Goal: Task Accomplishment & Management: Manage account settings

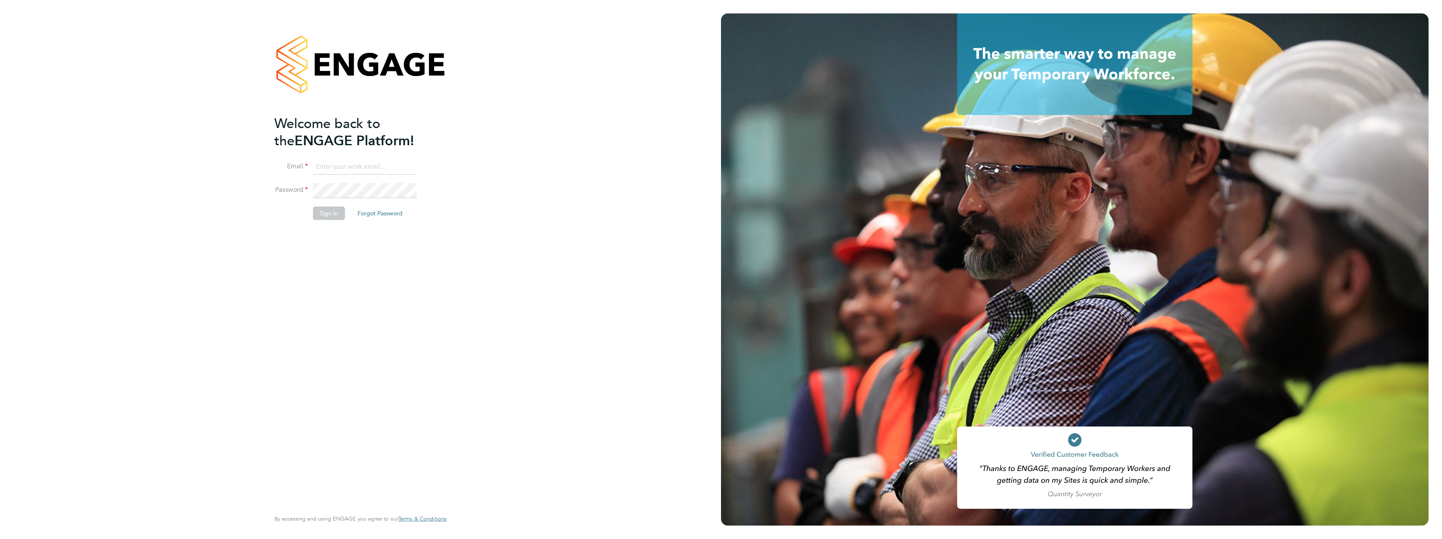
type input "sonny.evans@vistry.co.uk"
click at [332, 211] on button "Sign In" at bounding box center [329, 213] width 32 height 13
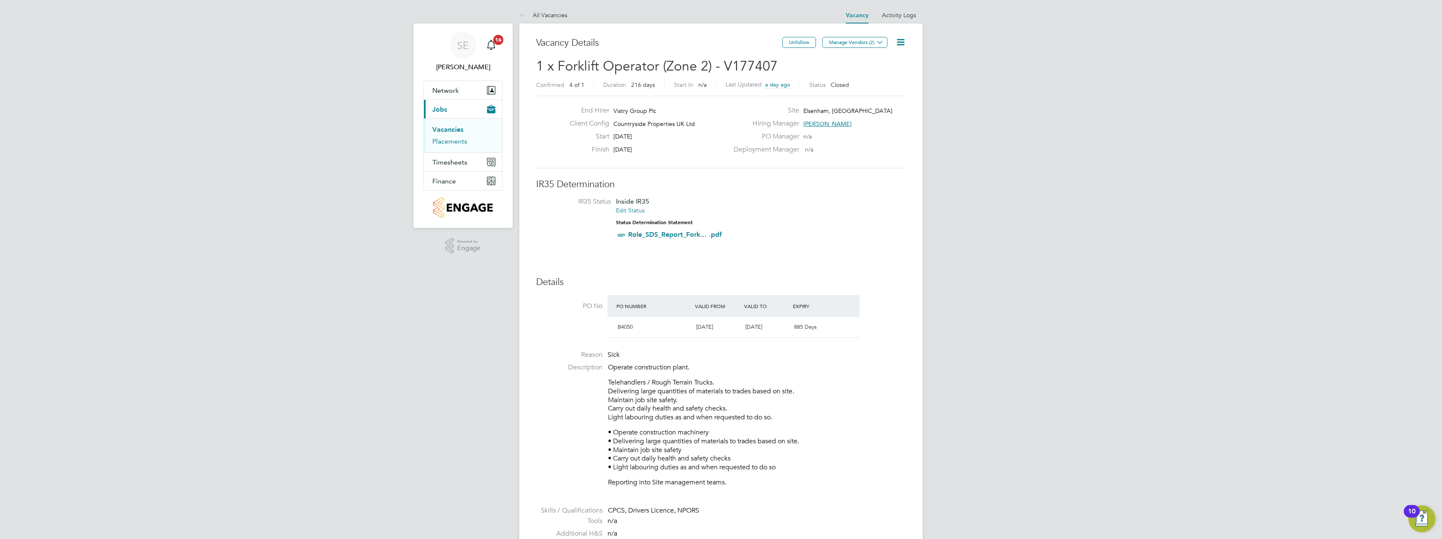
click at [457, 142] on link "Placements" at bounding box center [449, 141] width 35 height 8
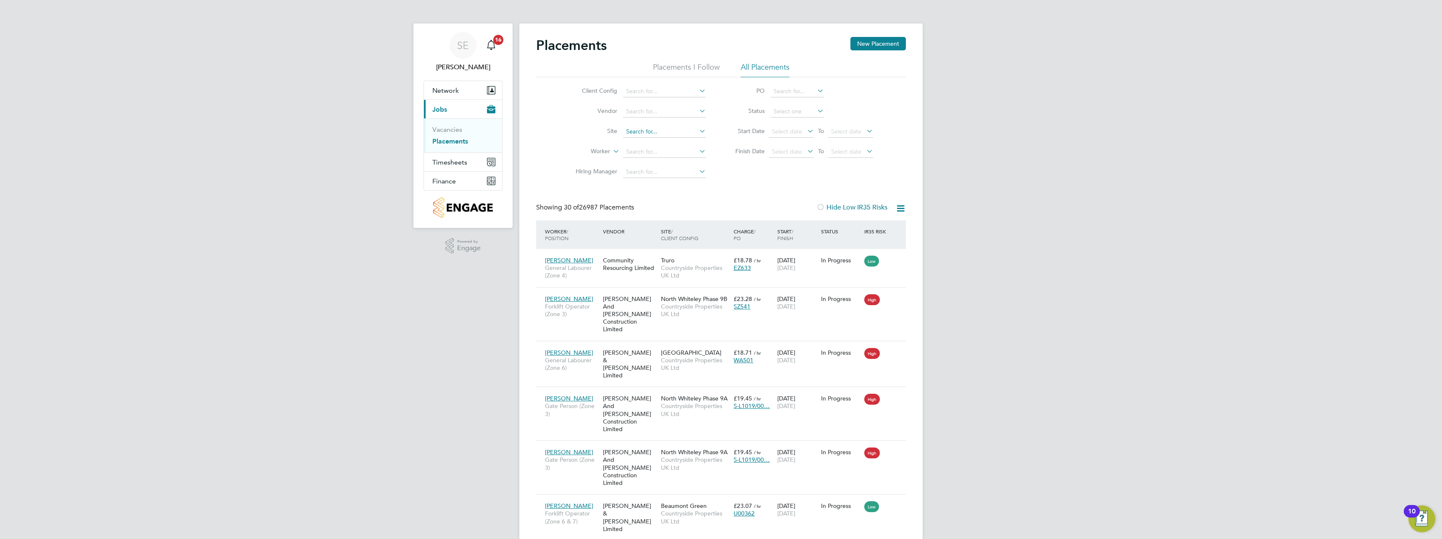
click at [657, 130] on input at bounding box center [664, 132] width 83 height 12
click at [666, 166] on li "Hazel End Phase D" at bounding box center [667, 165] width 89 height 11
type input "[PERSON_NAME] End Phase D"
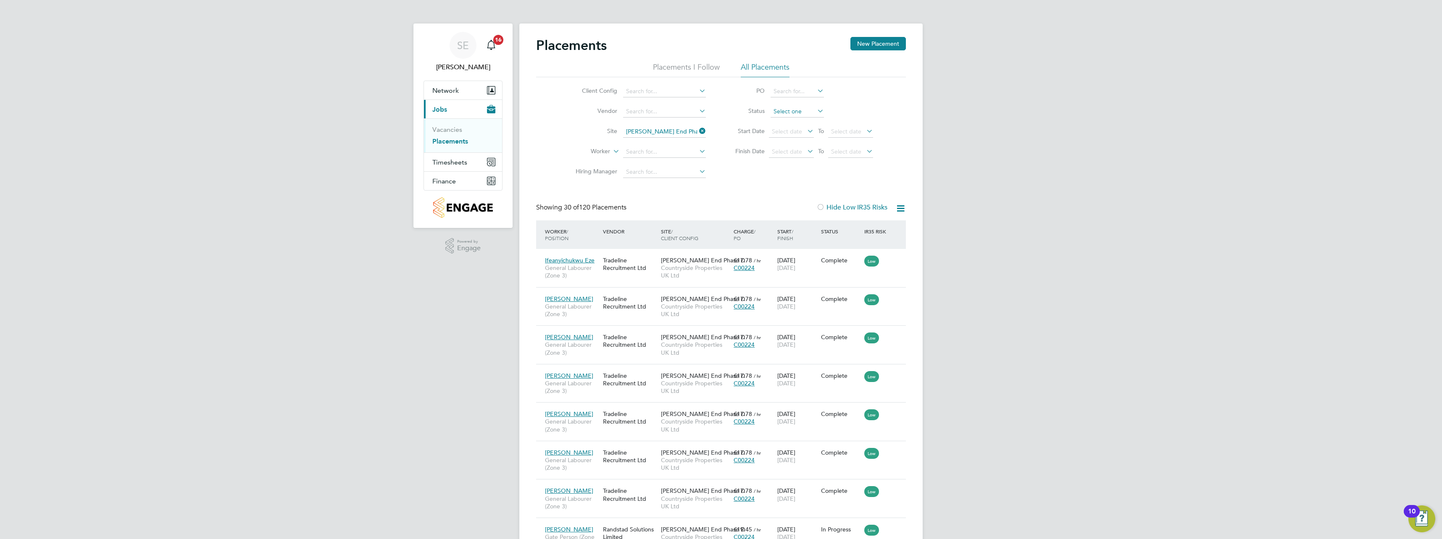
click at [787, 113] on input at bounding box center [796, 112] width 53 height 12
click at [792, 119] on li "Active" at bounding box center [797, 123] width 54 height 11
type input "Active"
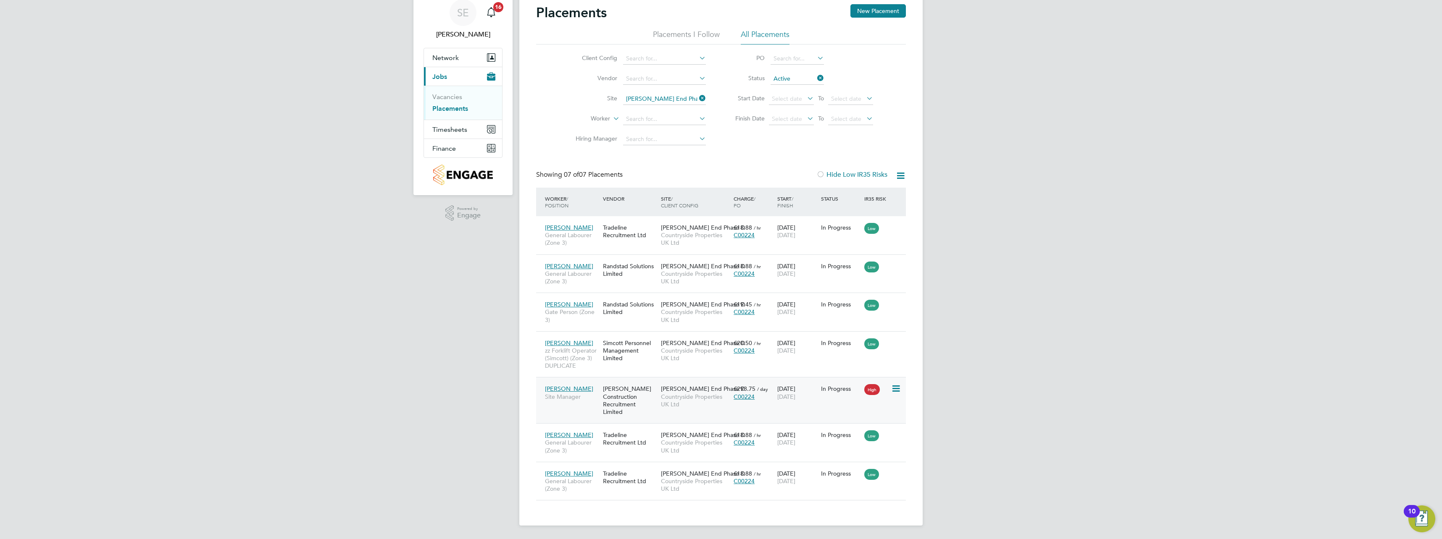
click at [836, 399] on div "Alex Lawrence Site Manager Andrew Construction Recruitment Limited Hazel End Ph…" at bounding box center [721, 400] width 370 height 46
click at [893, 388] on icon at bounding box center [895, 389] width 8 height 10
click at [837, 390] on div "In Progress" at bounding box center [840, 389] width 39 height 8
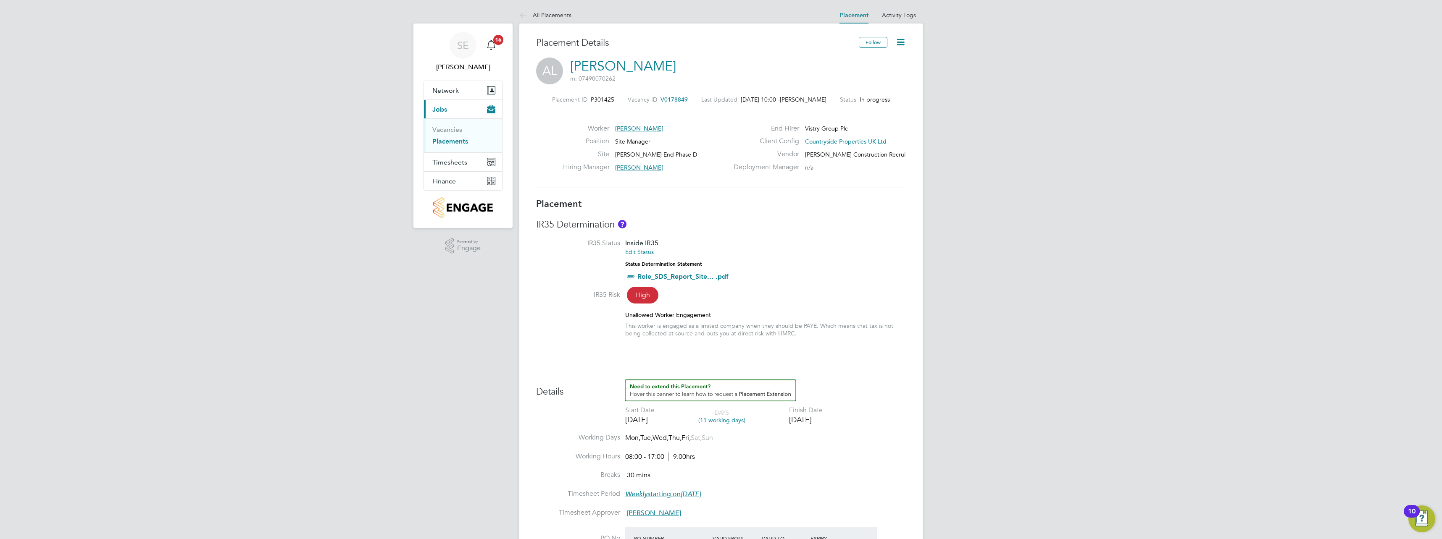
click at [900, 41] on icon at bounding box center [900, 42] width 11 height 11
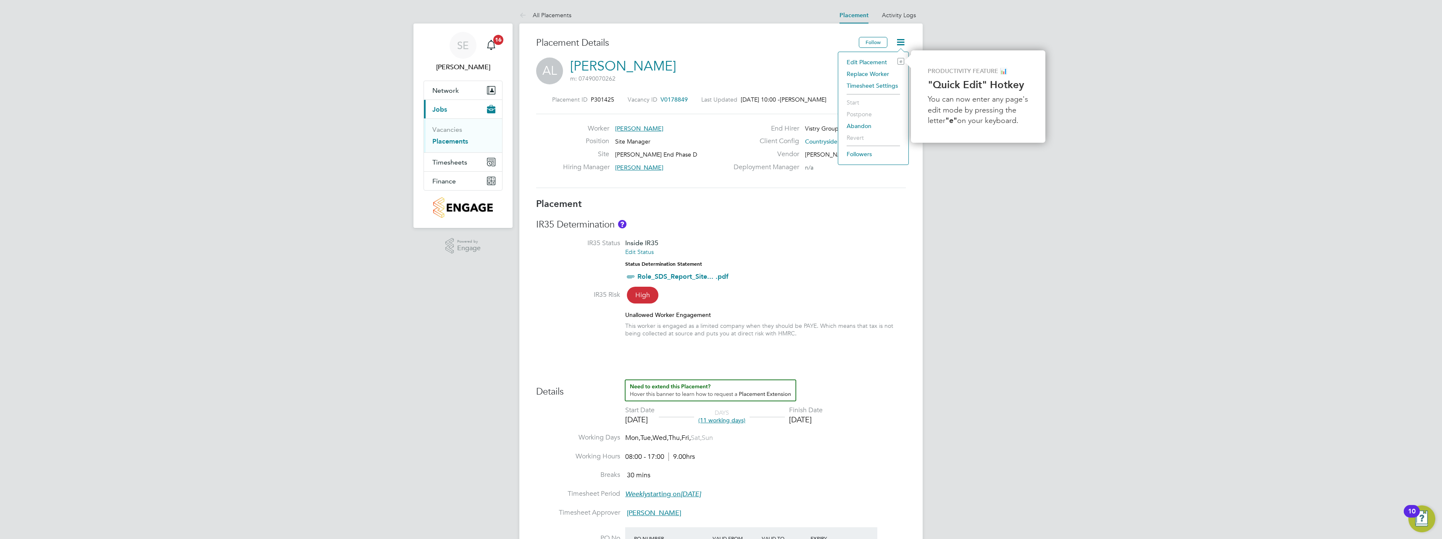
click at [872, 61] on li "Edit Placement e" at bounding box center [873, 62] width 62 height 12
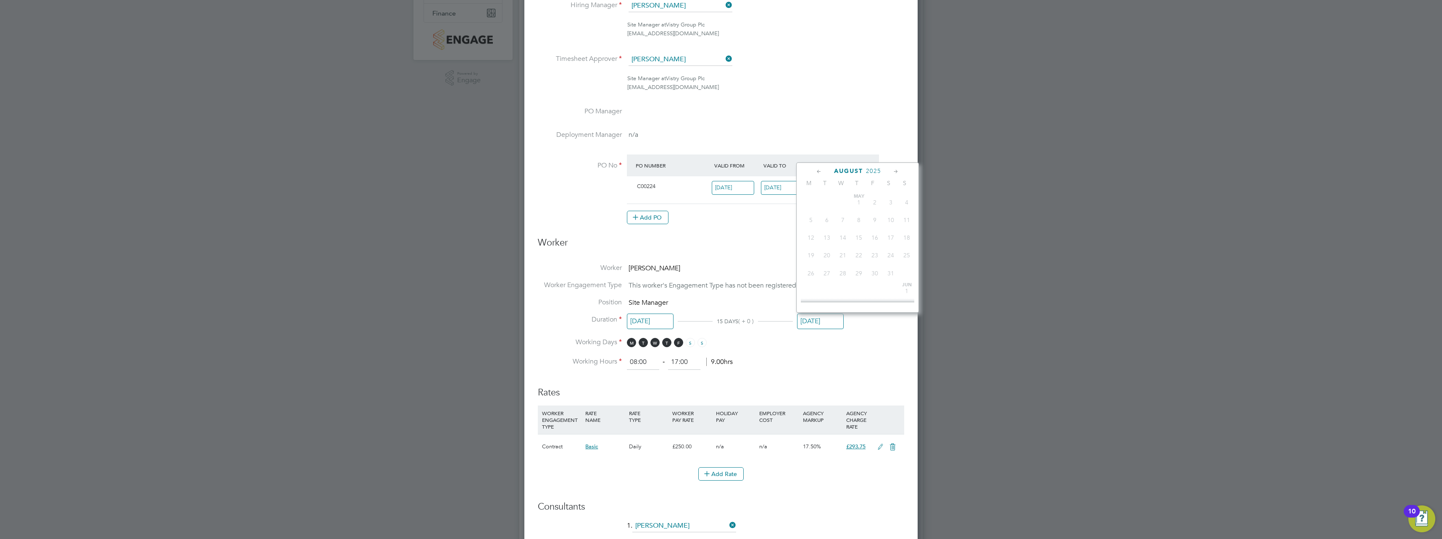
click at [816, 320] on input "29 Aug 2025" at bounding box center [820, 322] width 47 height 16
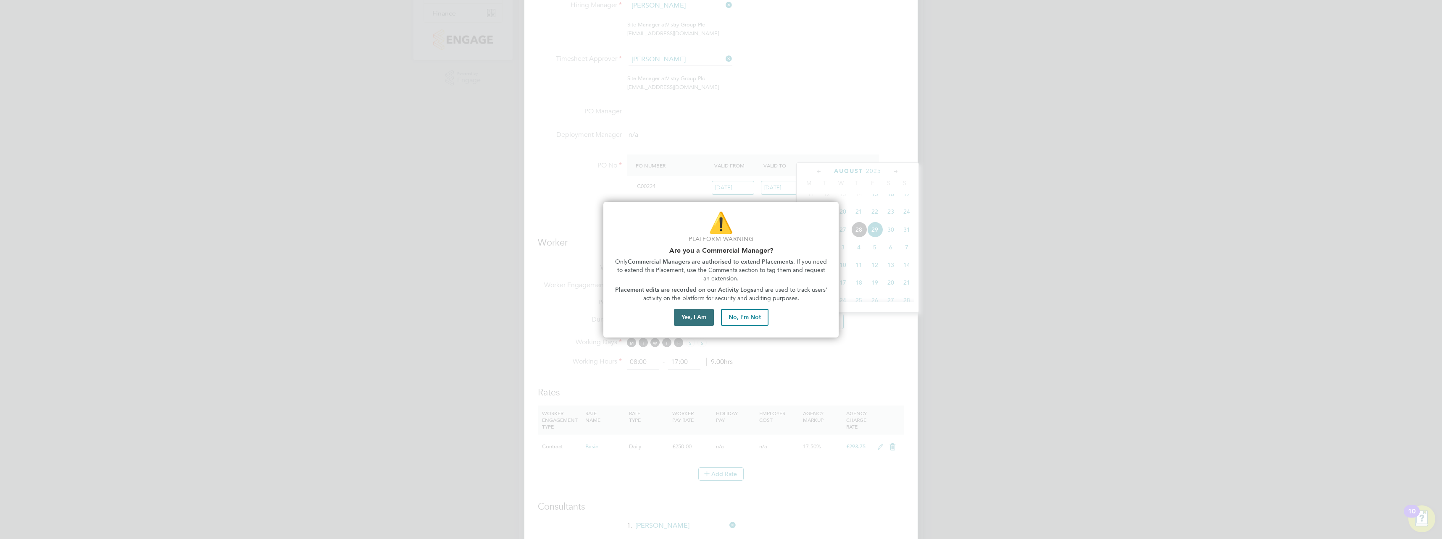
click at [691, 319] on button "Yes, I Am" at bounding box center [694, 317] width 40 height 17
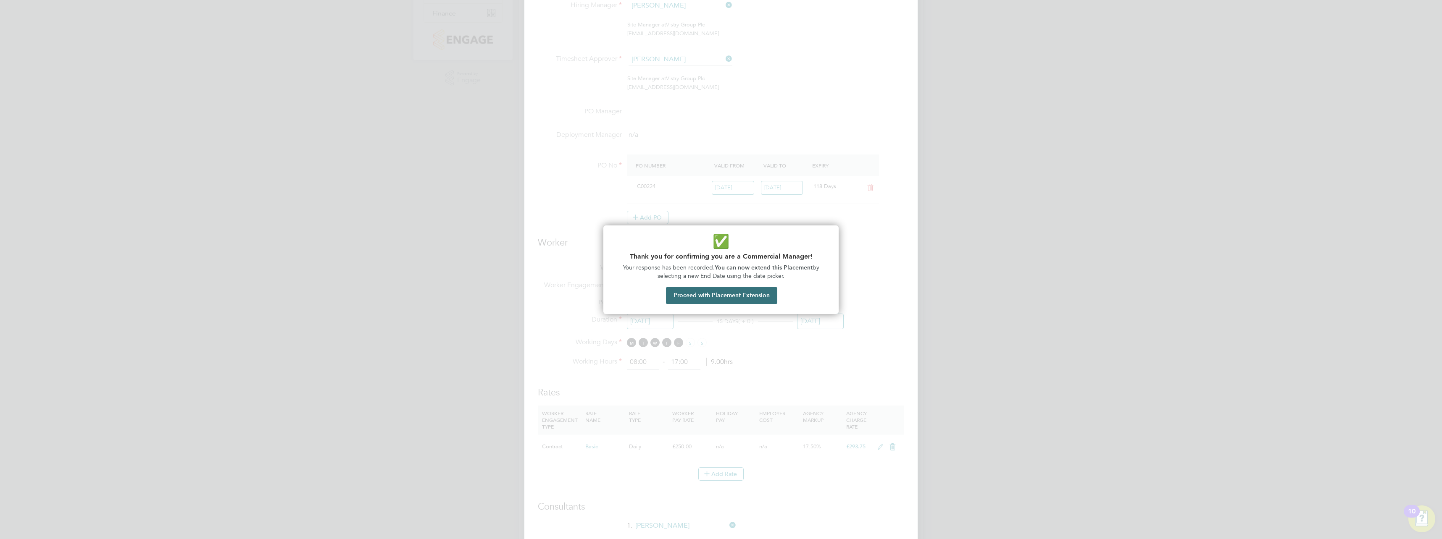
click at [704, 297] on button "Proceed with Placement Extension" at bounding box center [721, 295] width 111 height 17
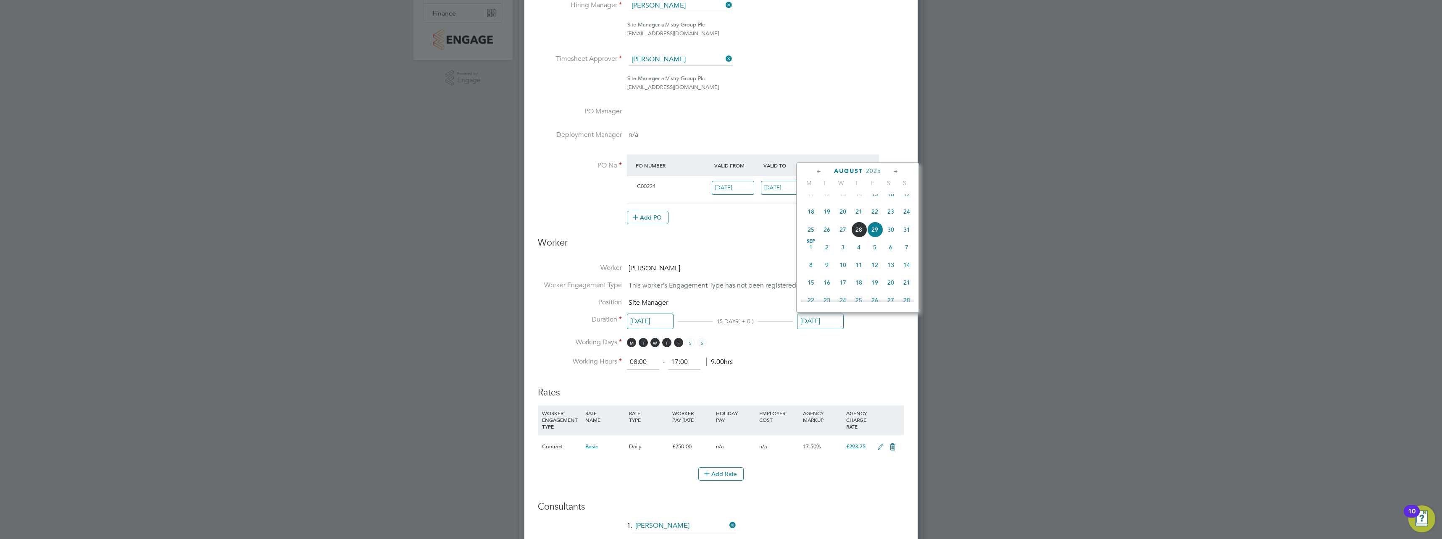
click at [875, 253] on span "5" at bounding box center [875, 247] width 16 height 16
type input "05 Sep 2025"
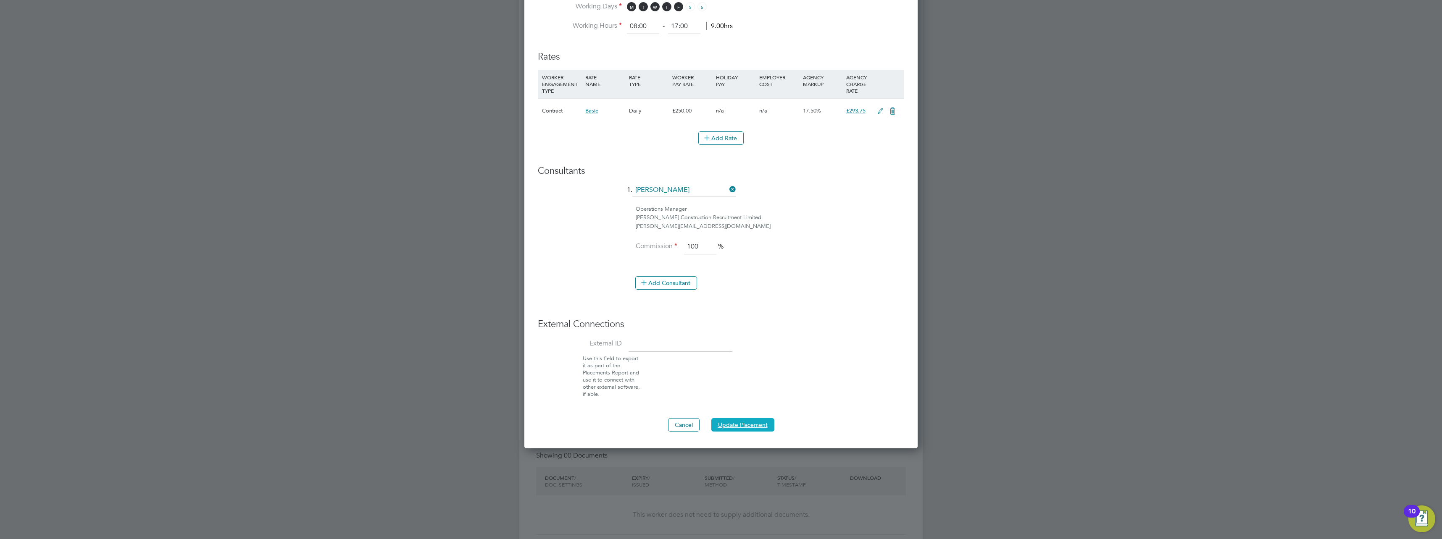
click at [732, 425] on button "Update Placement" at bounding box center [742, 424] width 63 height 13
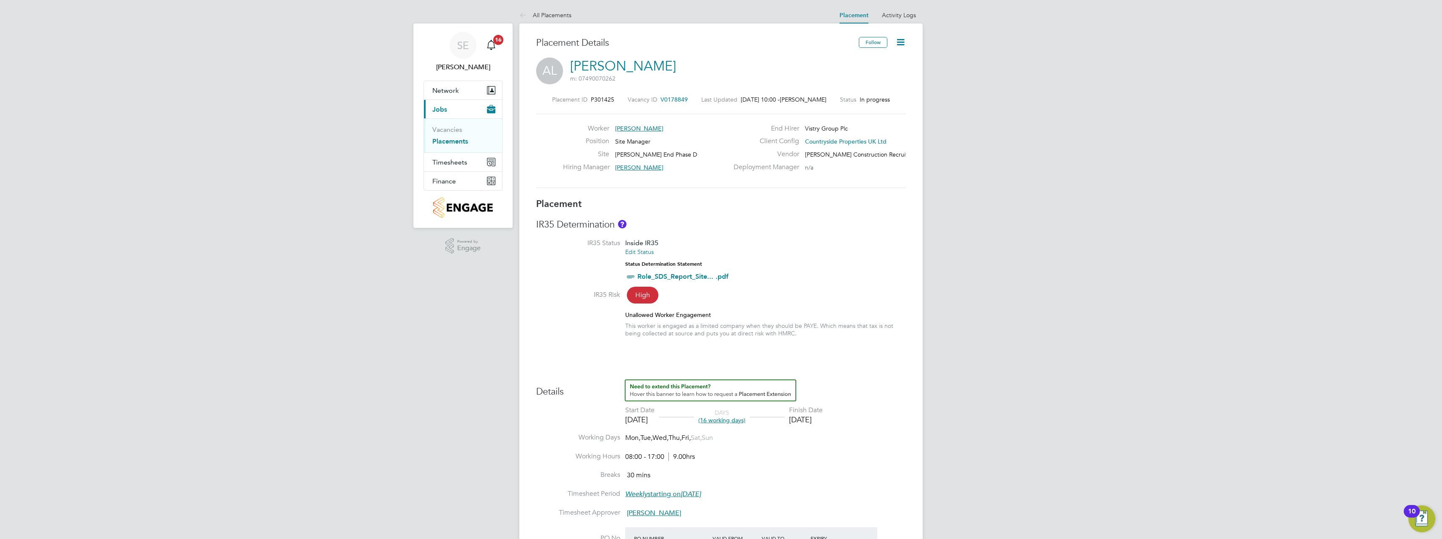
click at [446, 108] on span "Jobs" at bounding box center [439, 109] width 15 height 8
click at [462, 87] on button "Network" at bounding box center [463, 90] width 78 height 18
click at [441, 122] on link "Sites" at bounding box center [439, 122] width 15 height 8
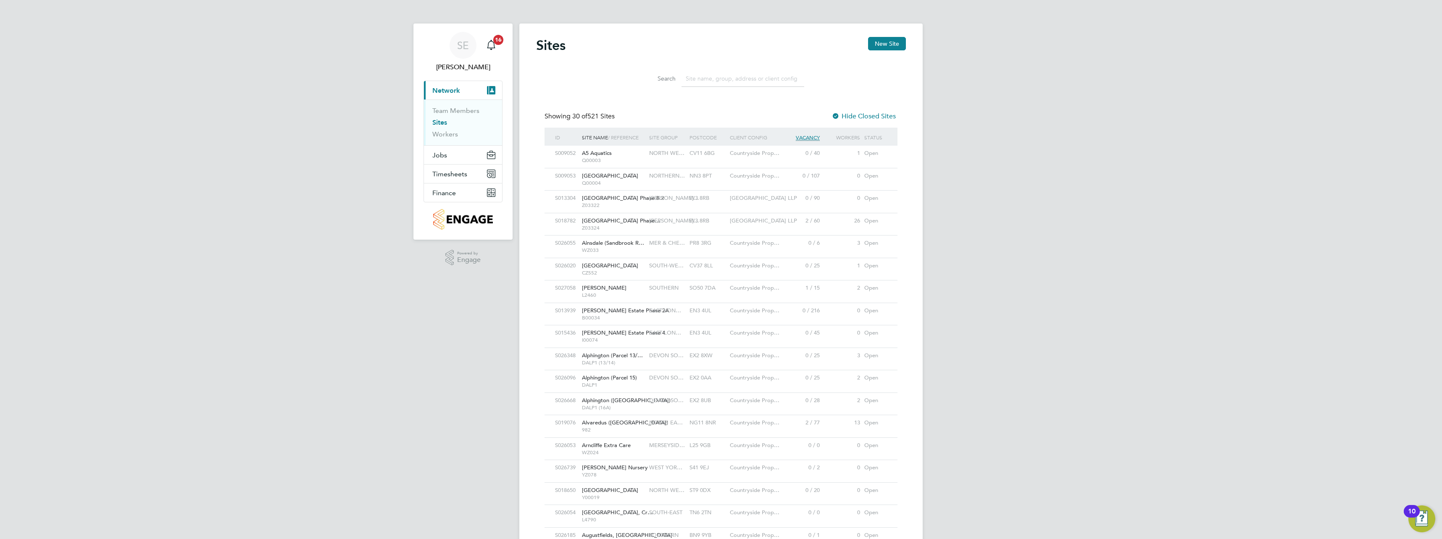
click at [725, 78] on input at bounding box center [742, 79] width 123 height 16
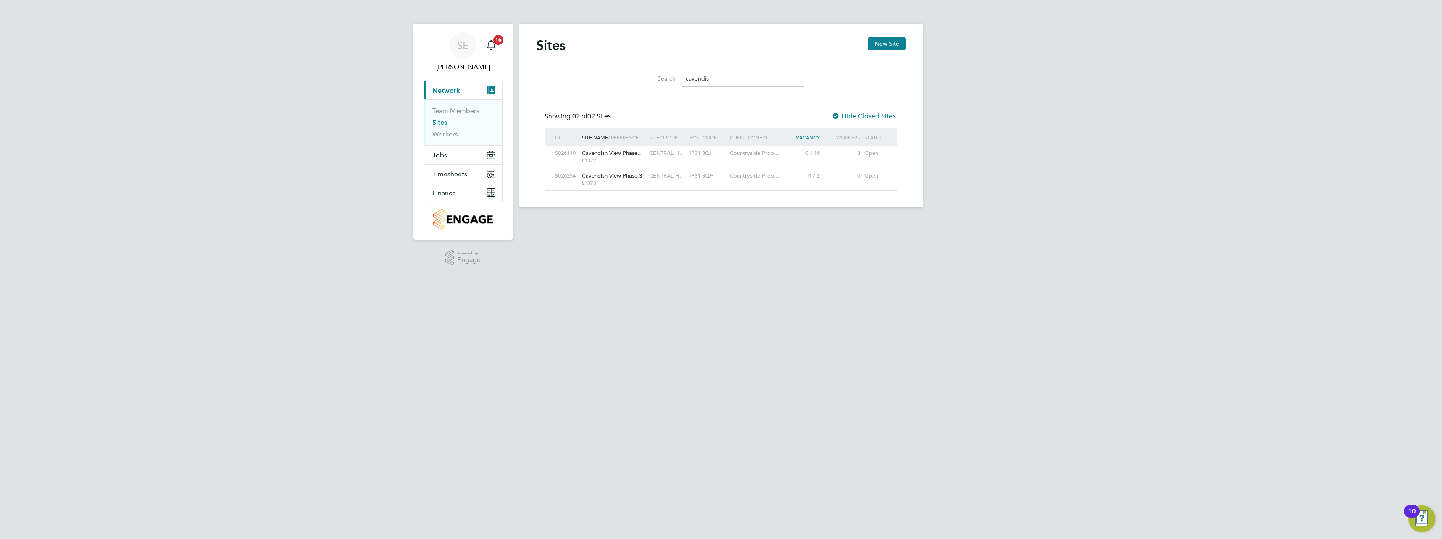
type input "cavendis"
click at [631, 152] on span "Cavendish View Phase…" at bounding box center [612, 153] width 61 height 7
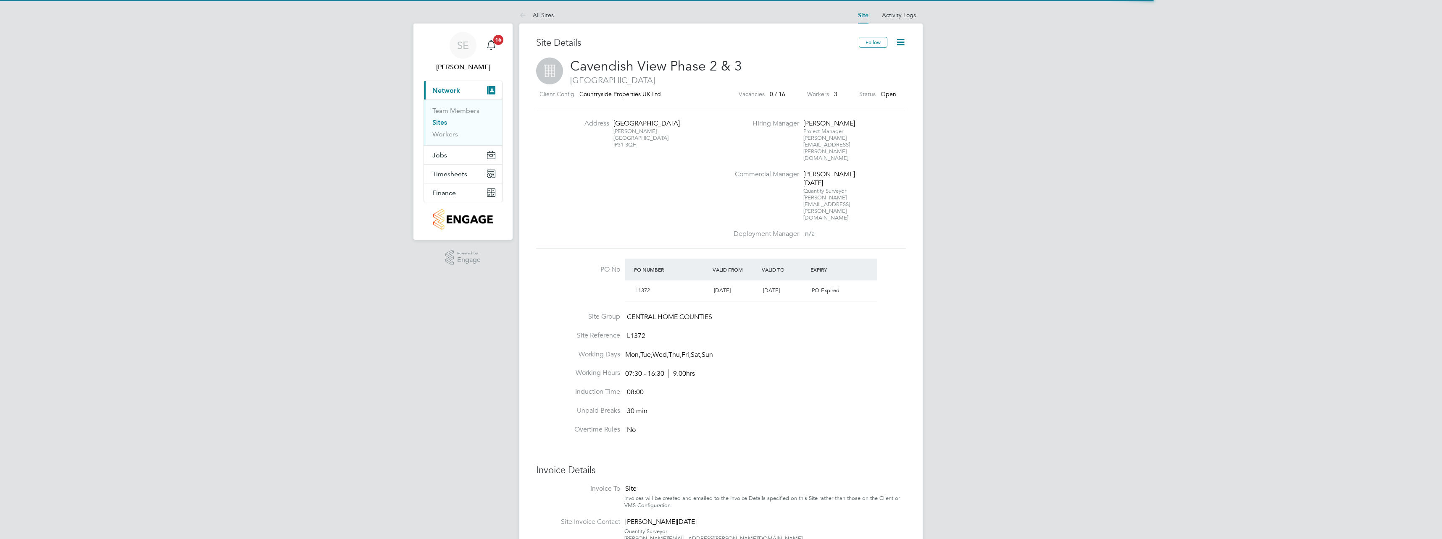
scroll to position [14, 79]
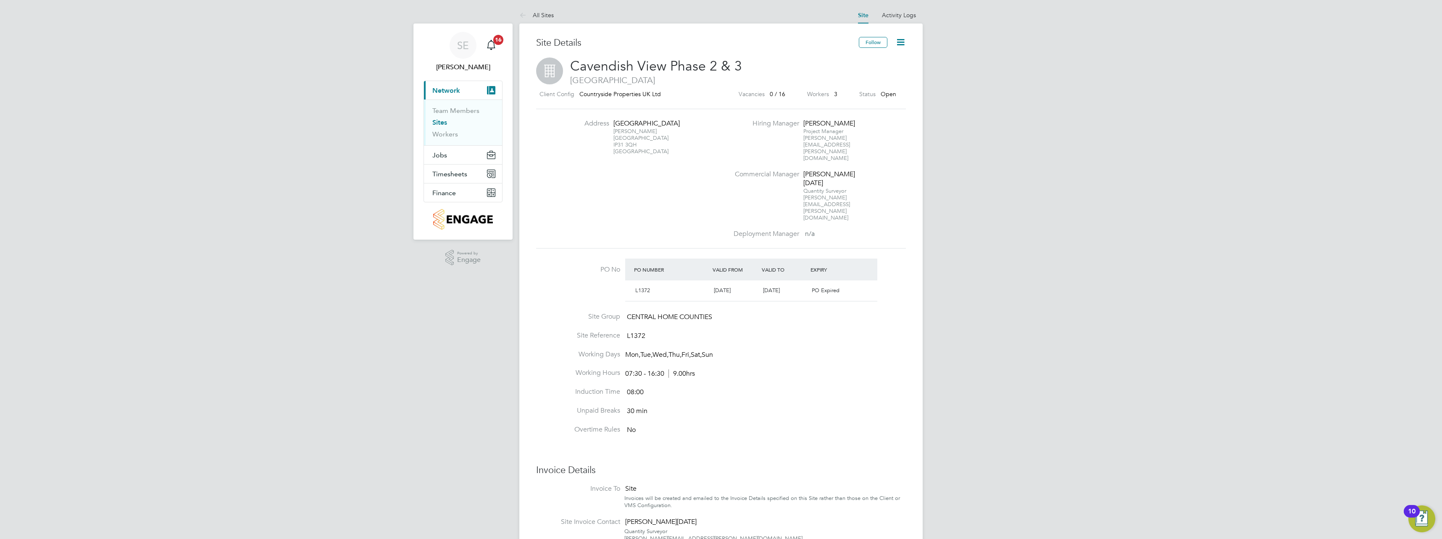
click at [906, 40] on icon at bounding box center [900, 42] width 11 height 11
click at [873, 71] on li "Edit Site e" at bounding box center [880, 74] width 47 height 12
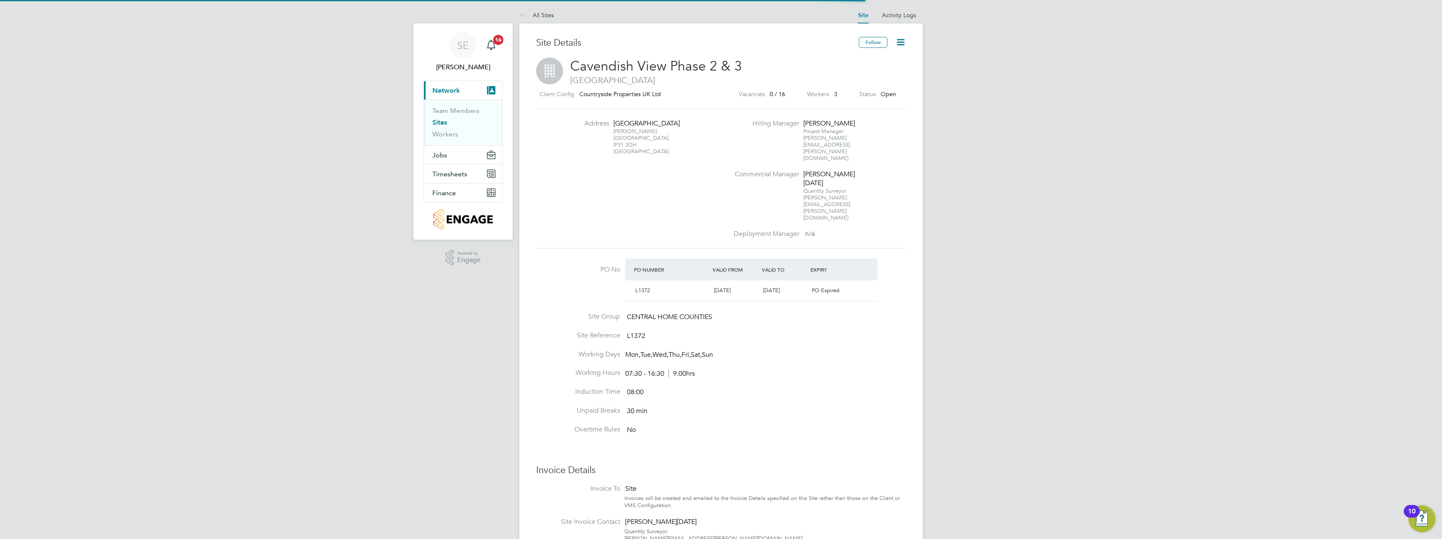
type input "[GEOGRAPHIC_DATA]"
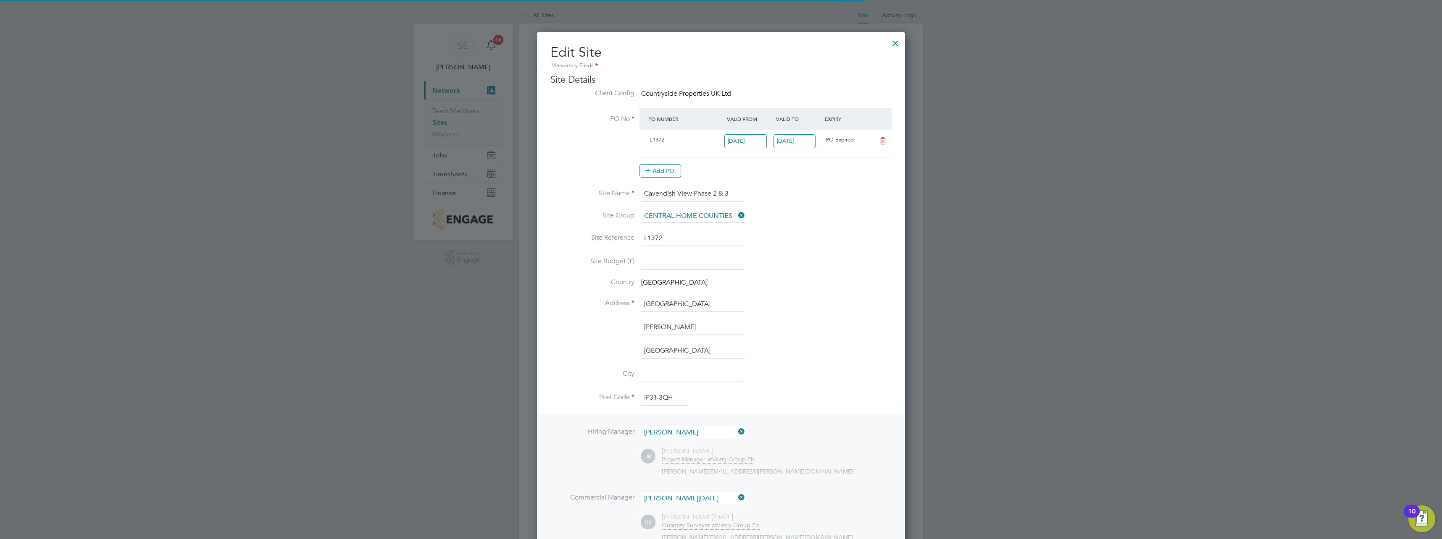
scroll to position [1003, 368]
click at [797, 140] on input "18 Aug 2025" at bounding box center [794, 141] width 42 height 14
click at [872, 156] on icon at bounding box center [872, 156] width 8 height 9
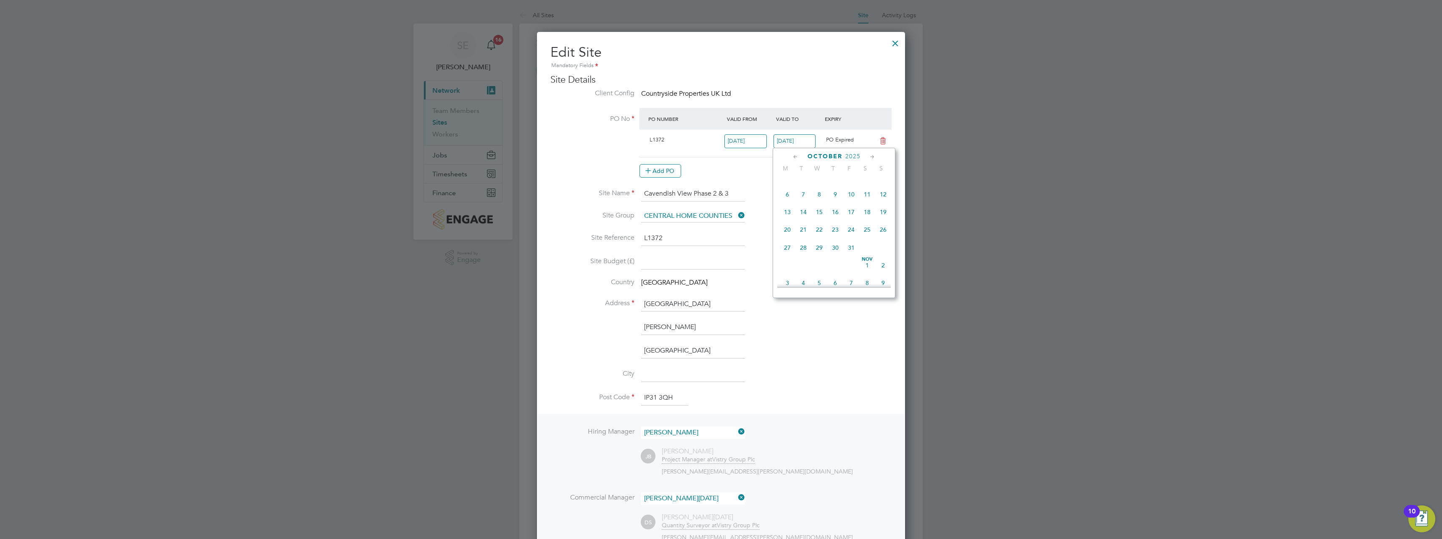
click at [872, 156] on icon at bounding box center [872, 156] width 8 height 9
click at [819, 251] on span "31" at bounding box center [819, 243] width 16 height 16
type input "[DATE]"
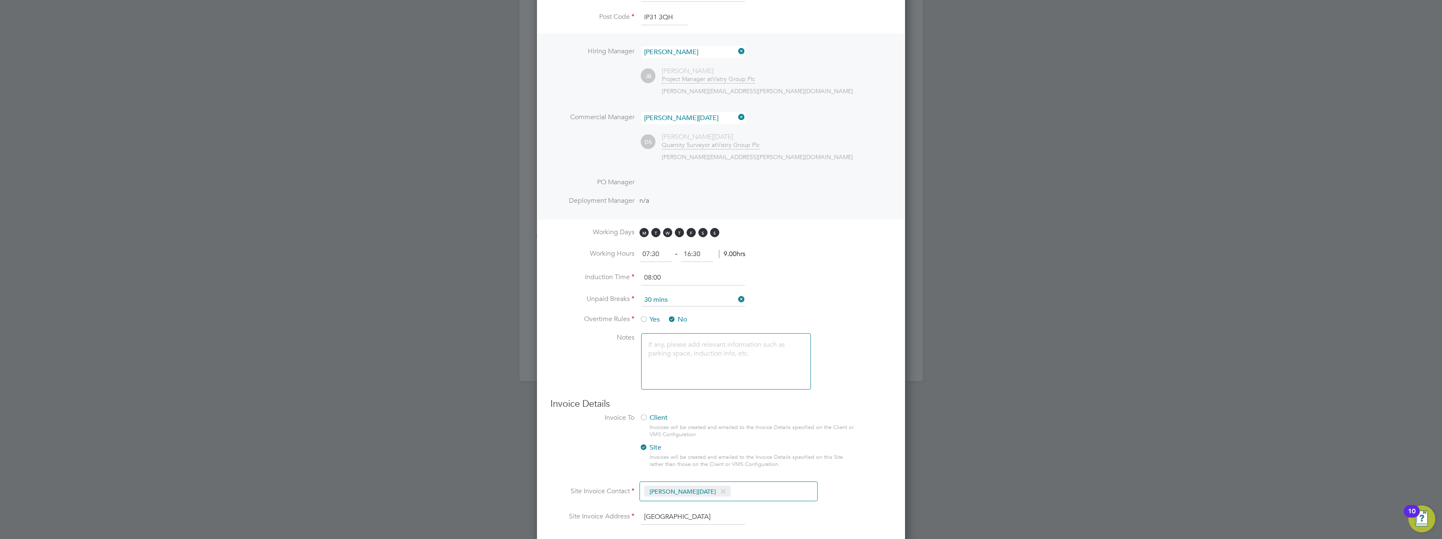
scroll to position [495, 0]
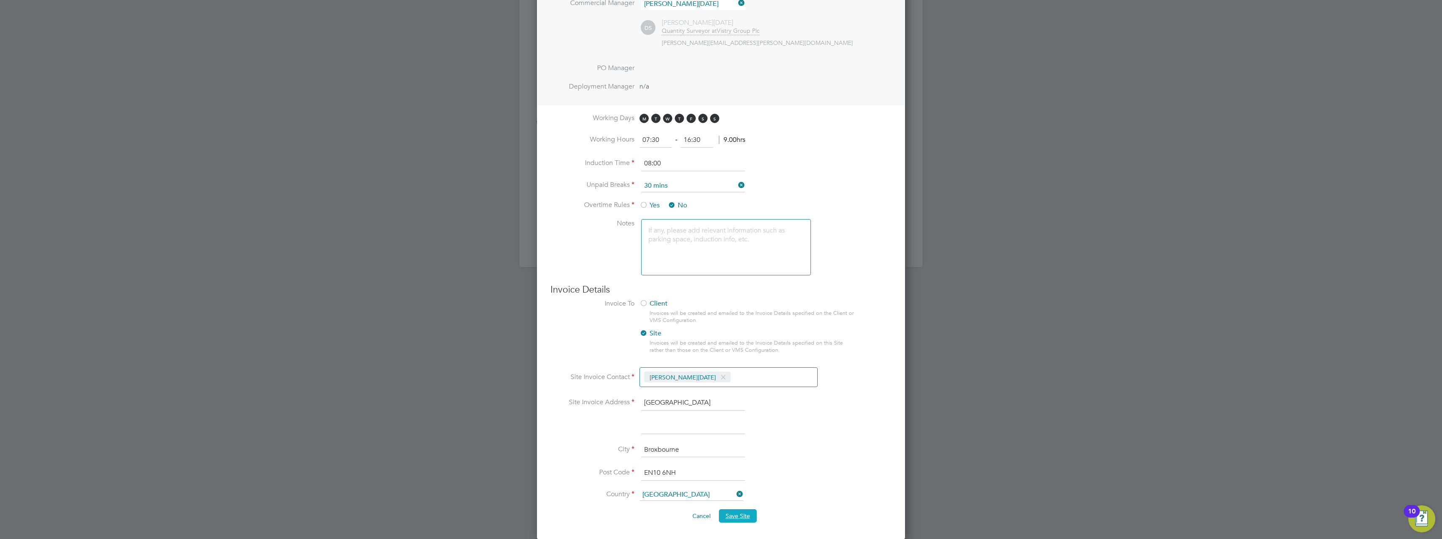
click at [749, 513] on span "Save Site" at bounding box center [737, 516] width 24 height 8
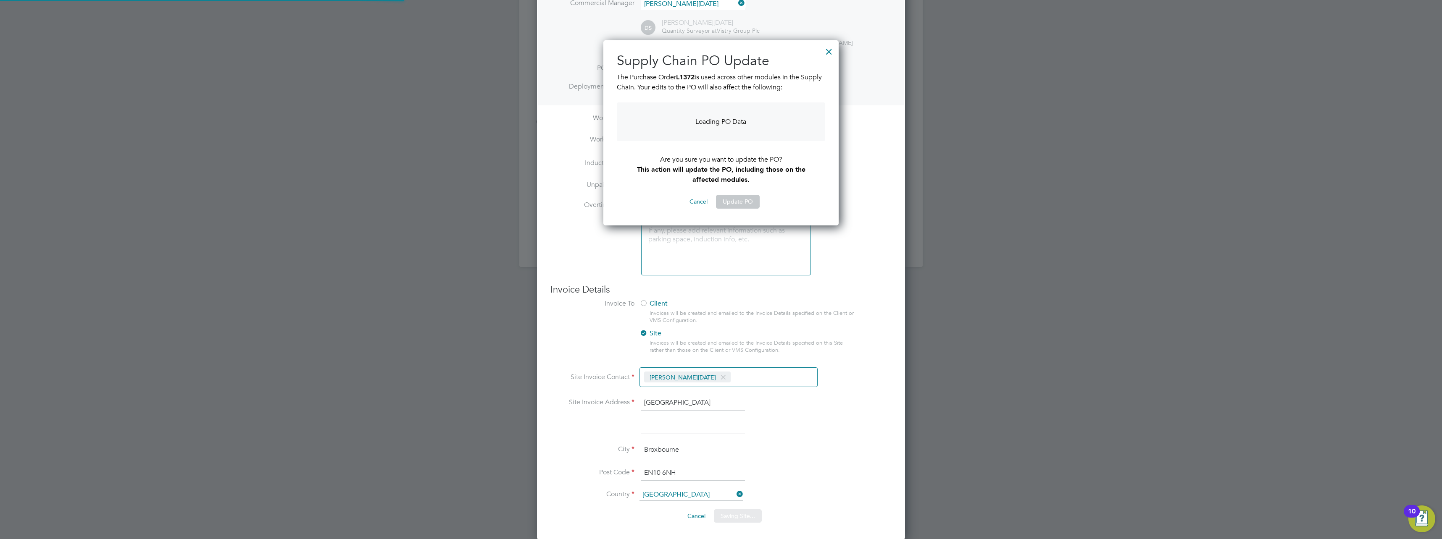
scroll to position [201, 236]
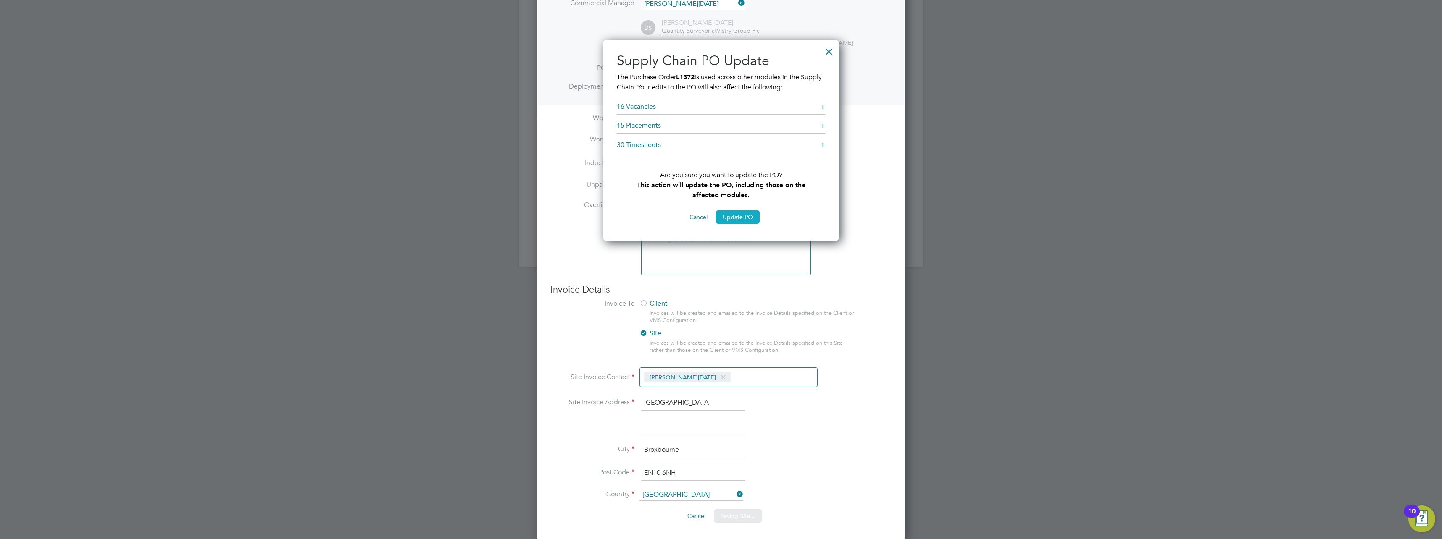
click at [744, 219] on button "Update PO" at bounding box center [738, 216] width 44 height 13
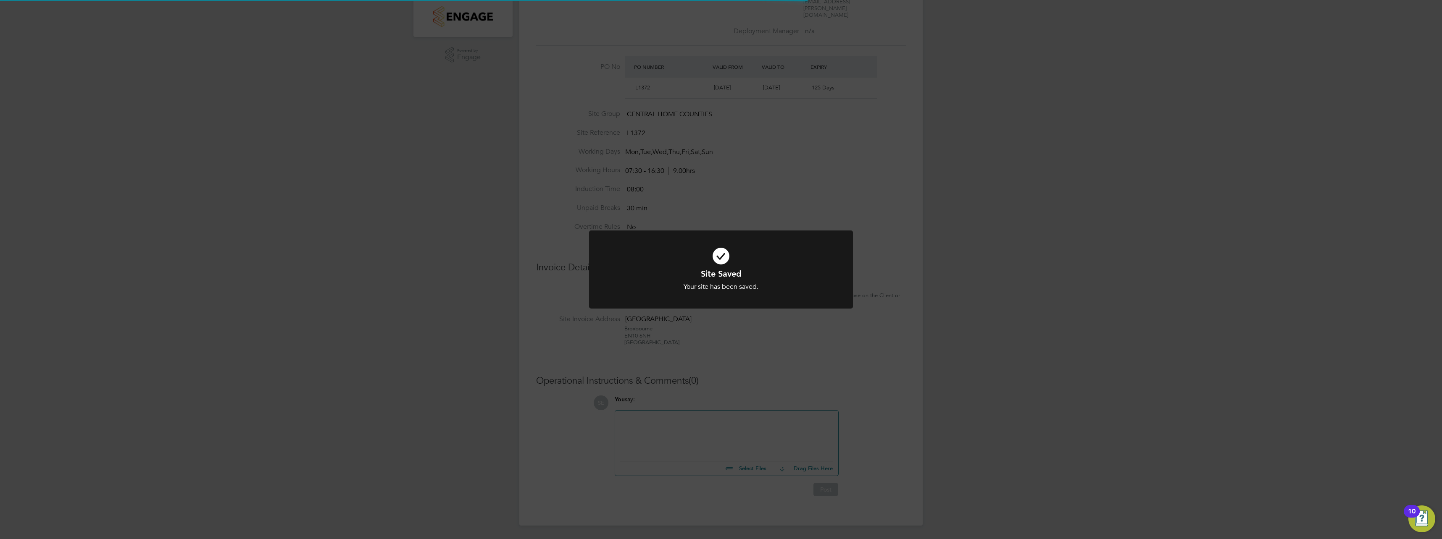
scroll to position [0, 0]
click at [889, 269] on div "Site Saved Your site has been saved. Cancel Okay" at bounding box center [721, 269] width 1442 height 539
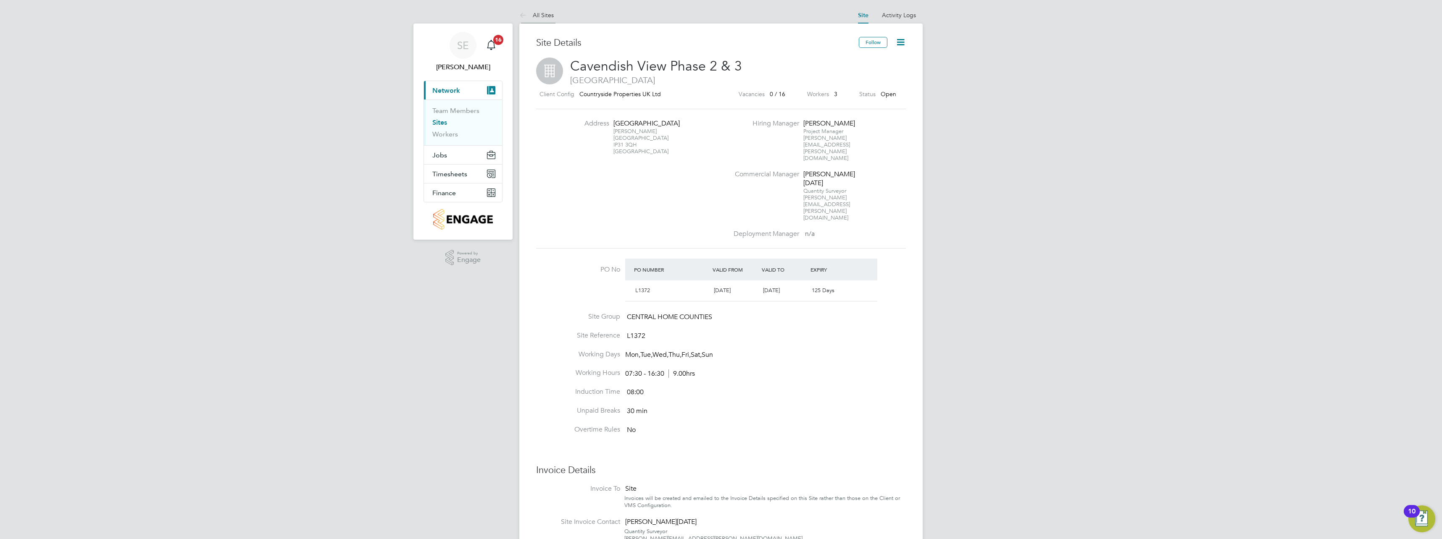
click at [525, 14] on icon at bounding box center [524, 16] width 11 height 11
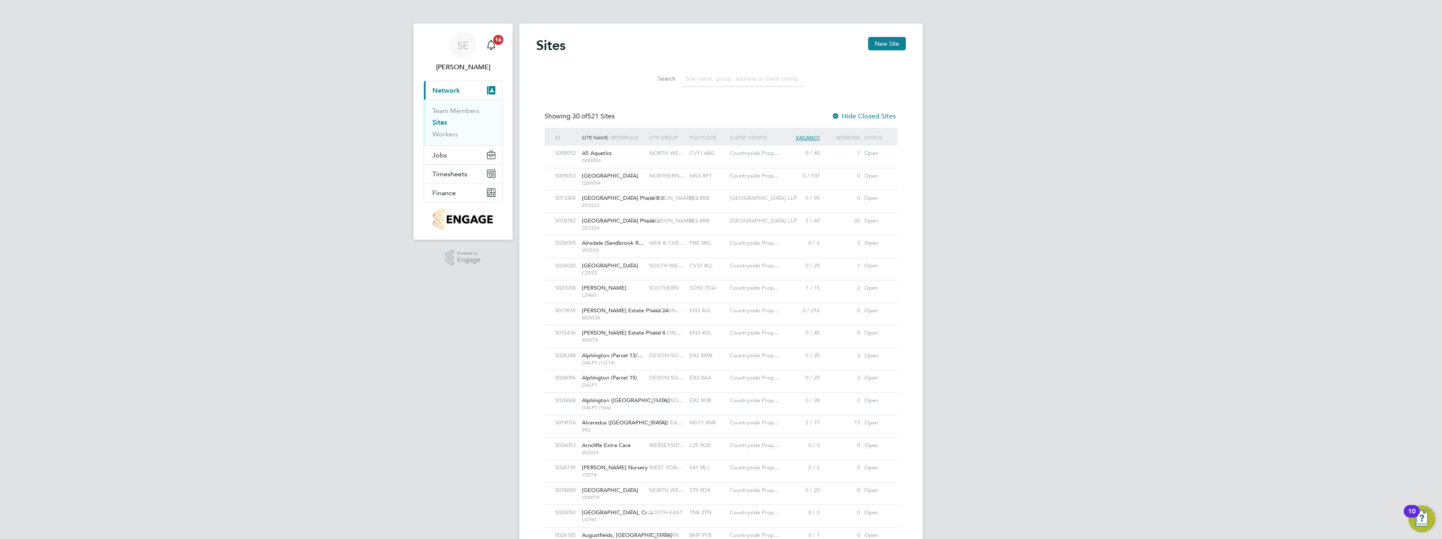
click at [705, 79] on input at bounding box center [742, 79] width 123 height 16
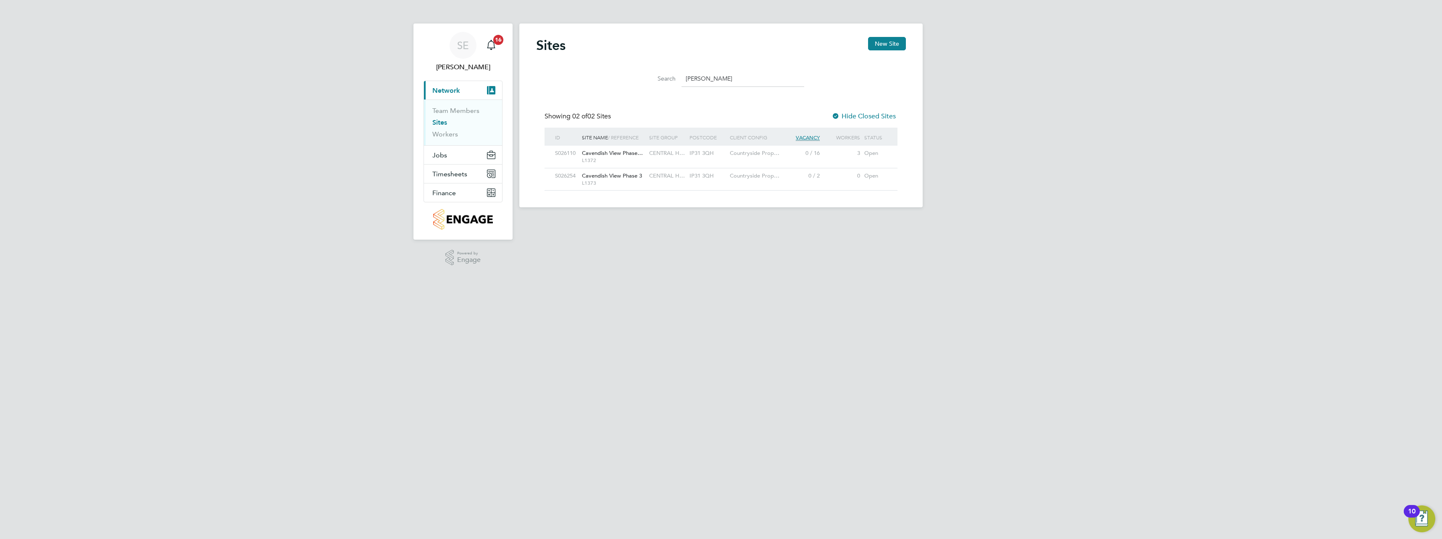
type input "caven"
click at [674, 180] on div "CENTRAL H…" at bounding box center [667, 176] width 40 height 16
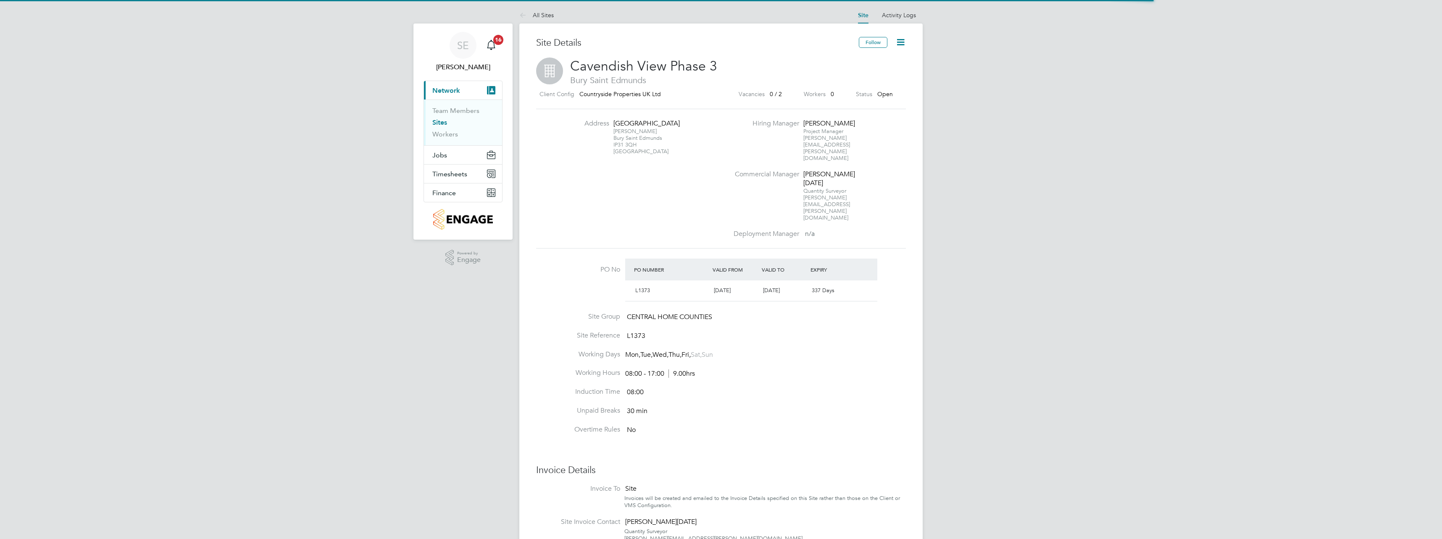
scroll to position [14, 79]
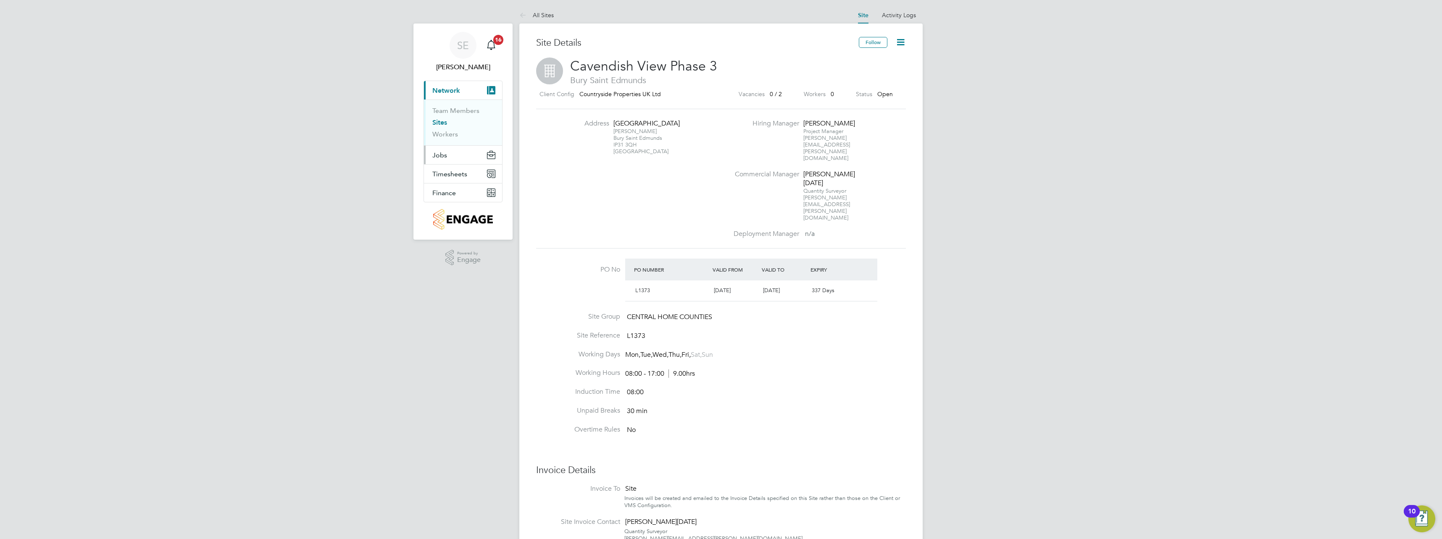
click at [455, 156] on button "Jobs" at bounding box center [463, 155] width 78 height 18
click at [453, 142] on link "Placements" at bounding box center [449, 141] width 35 height 8
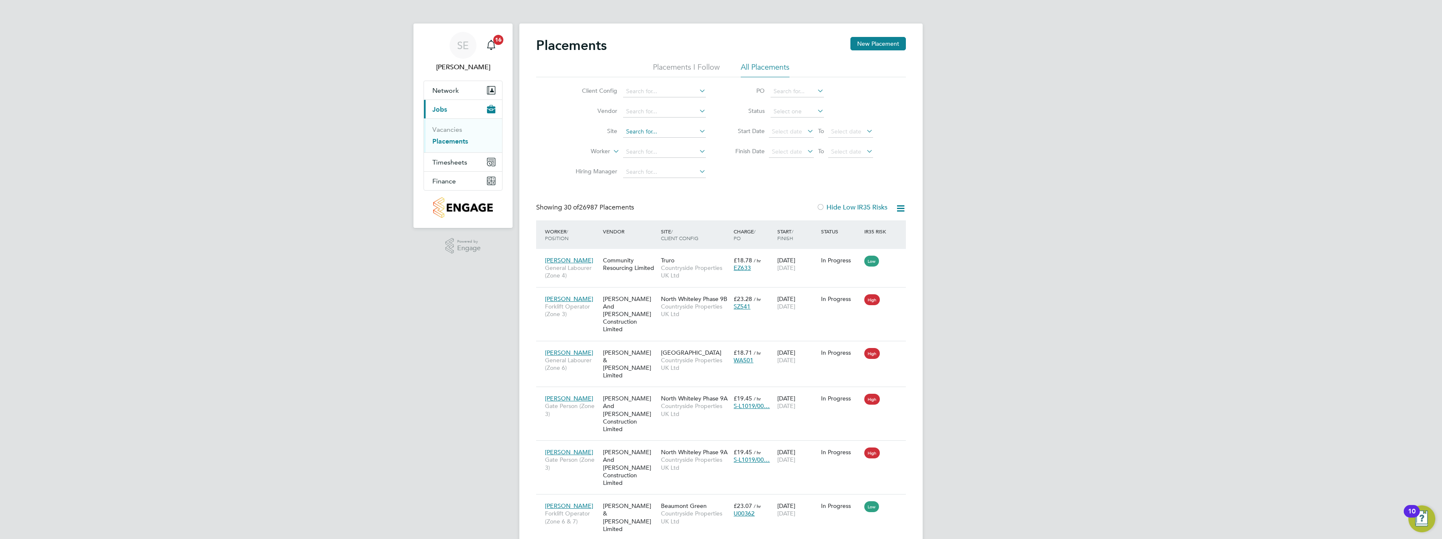
click at [640, 132] on input at bounding box center [664, 132] width 83 height 12
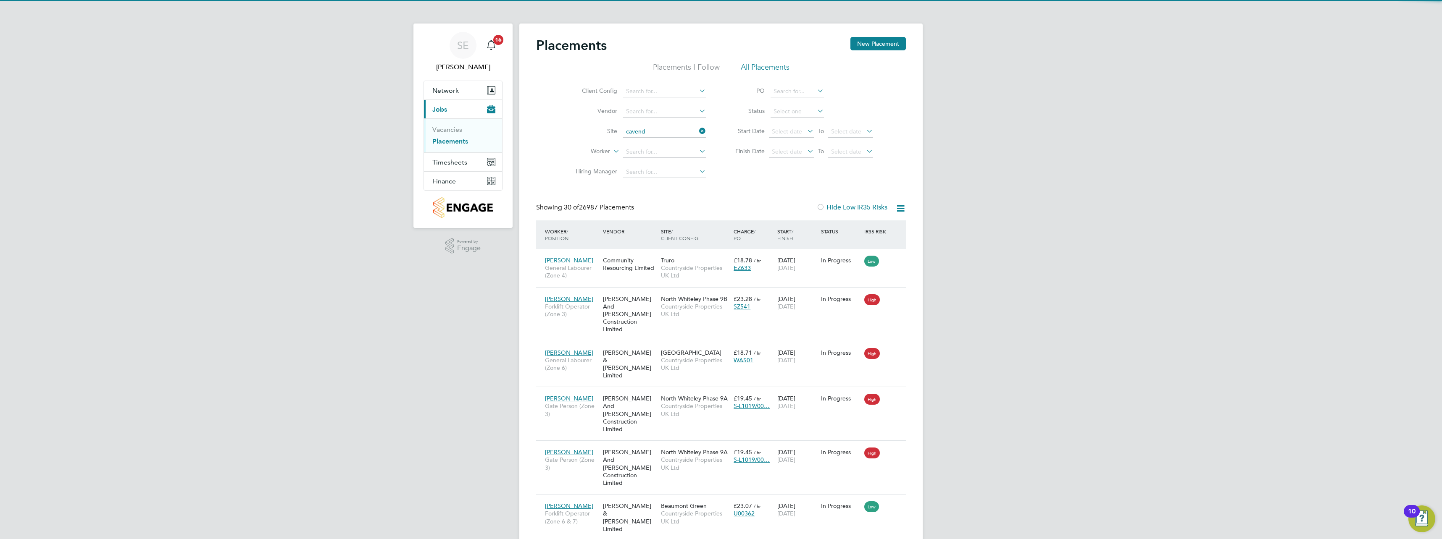
click at [661, 142] on li "Cavend ish View Phase 2 & 3" at bounding box center [665, 143] width 84 height 11
type input "Cavendish View Phase 2 & 3"
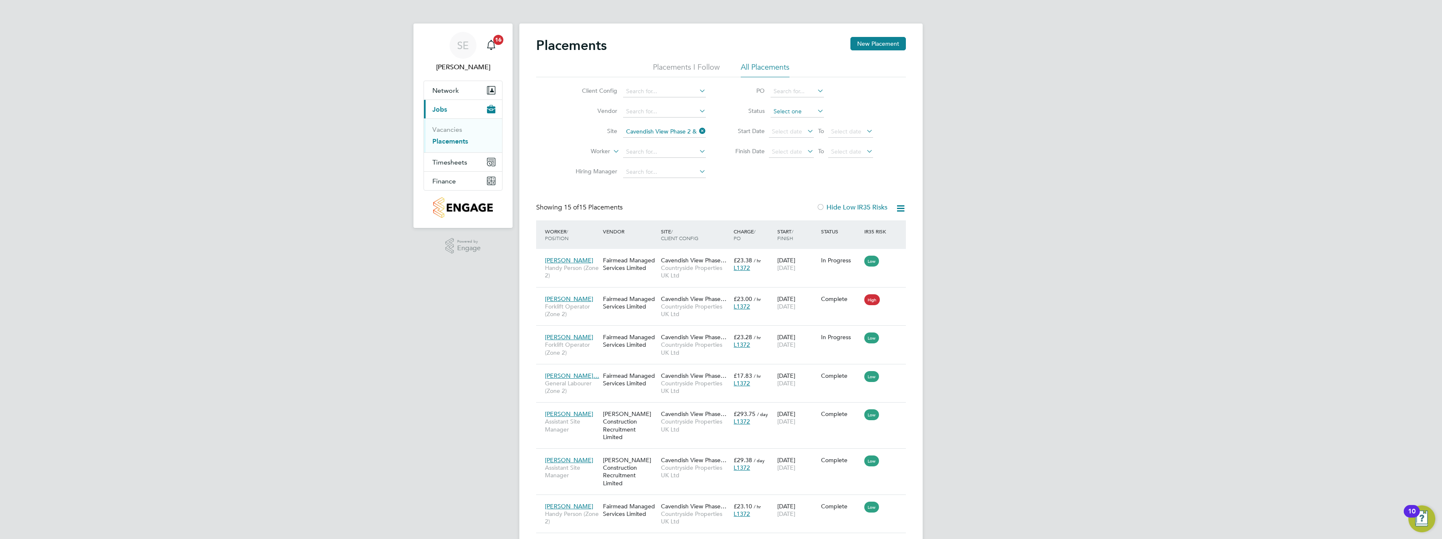
click at [777, 110] on input at bounding box center [796, 112] width 53 height 12
click at [787, 122] on li "Active" at bounding box center [797, 123] width 54 height 11
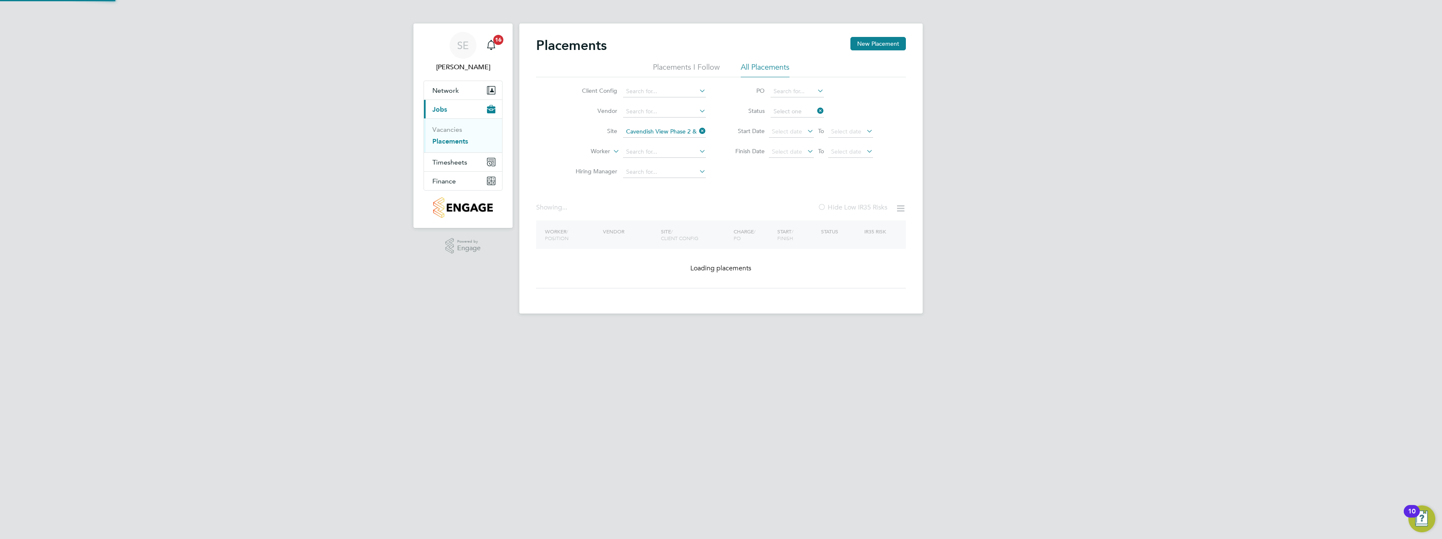
type input "Active"
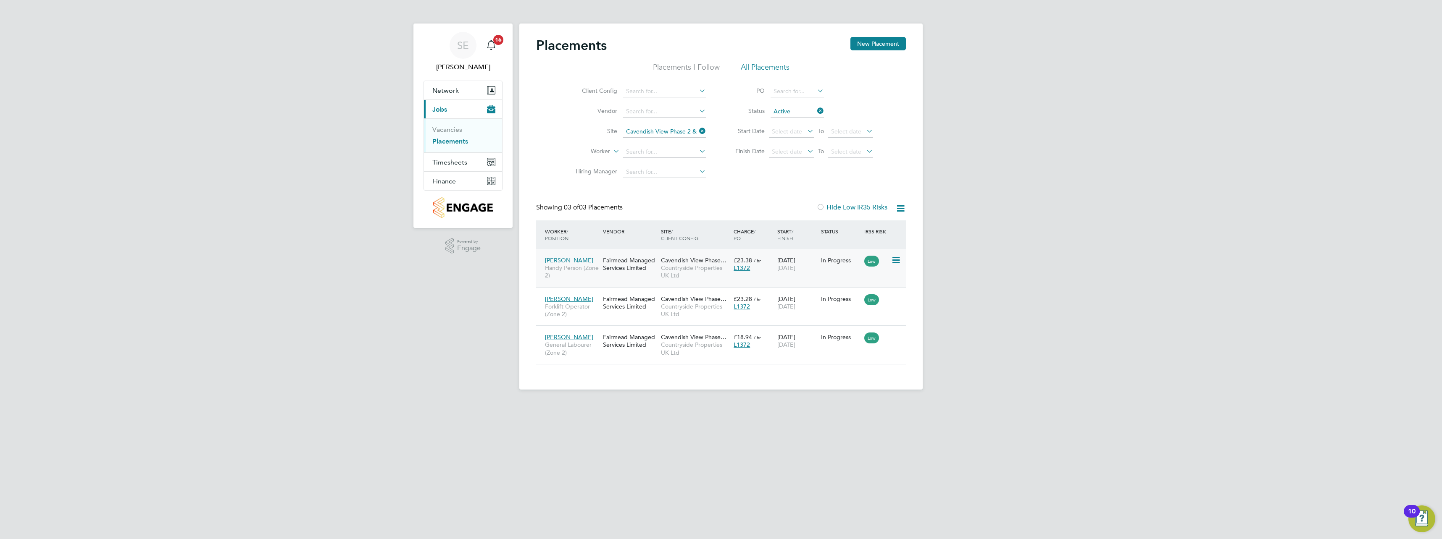
click at [813, 270] on div "16 Sep 2024 31 Dec 2025" at bounding box center [797, 264] width 44 height 24
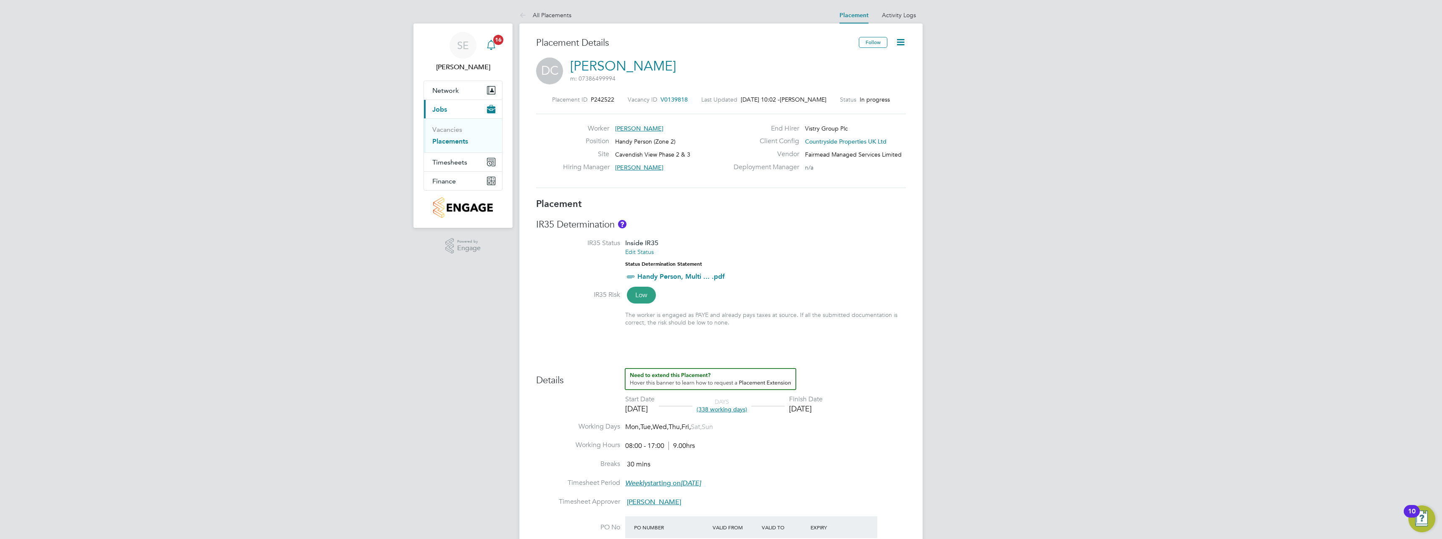
click at [498, 48] on div "Main navigation" at bounding box center [491, 45] width 17 height 17
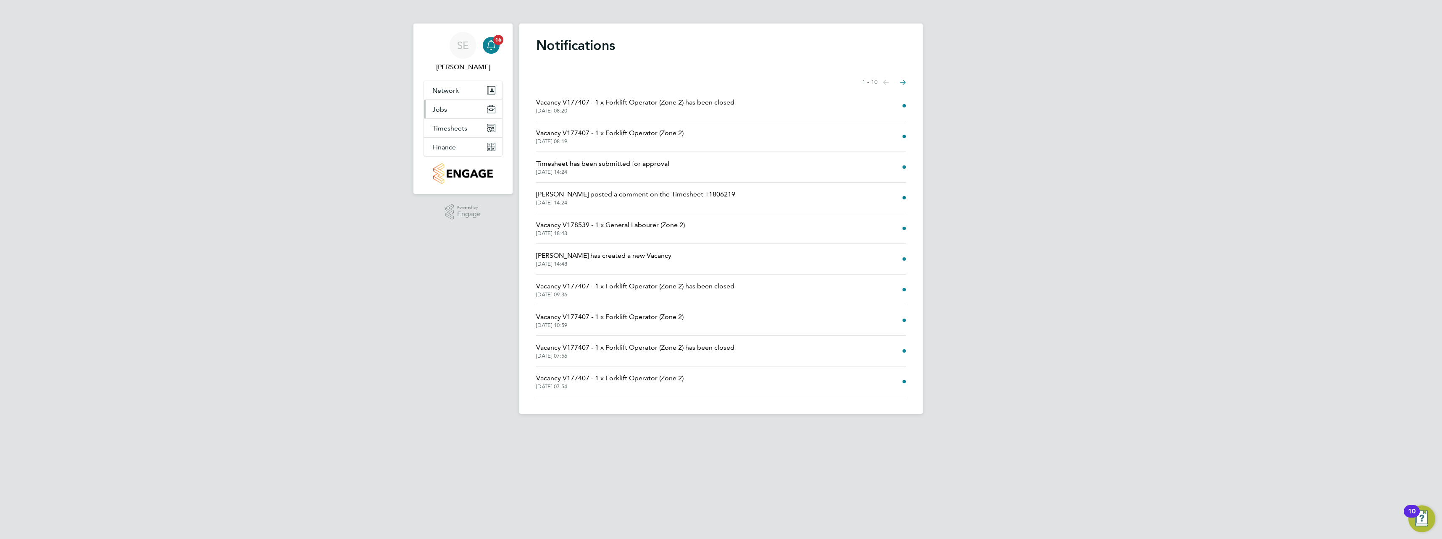
click at [463, 109] on button "Jobs" at bounding box center [463, 109] width 78 height 18
